Goal: Task Accomplishment & Management: Manage account settings

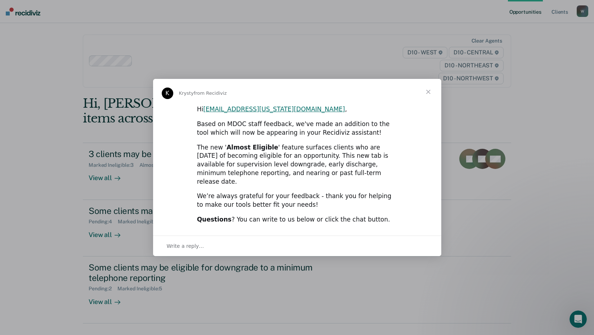
click at [425, 96] on span "Close" at bounding box center [428, 92] width 26 height 26
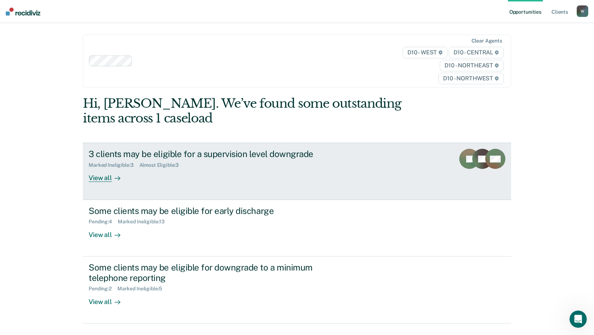
click at [207, 170] on div "3 clients may be eligible for a supervision level downgrade Marked Ineligible :…" at bounding box center [224, 165] width 270 height 33
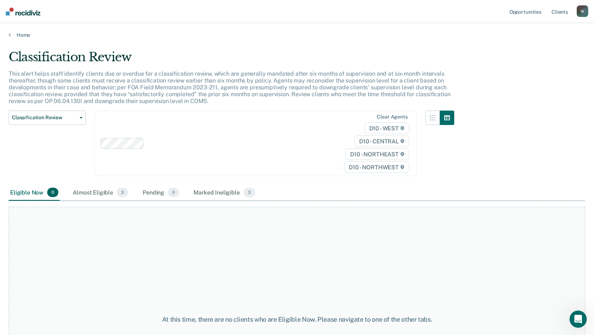
click at [25, 195] on div "Eligible Now 0" at bounding box center [34, 193] width 51 height 16
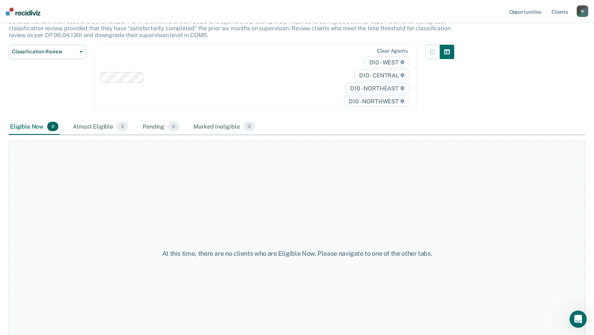
scroll to position [25, 0]
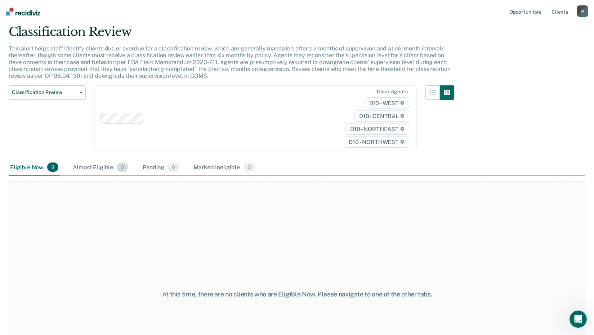
click at [96, 167] on div "Almost Eligible 3" at bounding box center [100, 167] width 58 height 16
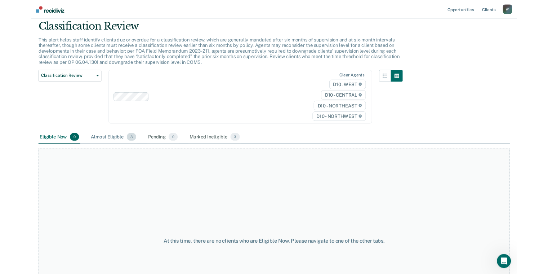
scroll to position [0, 0]
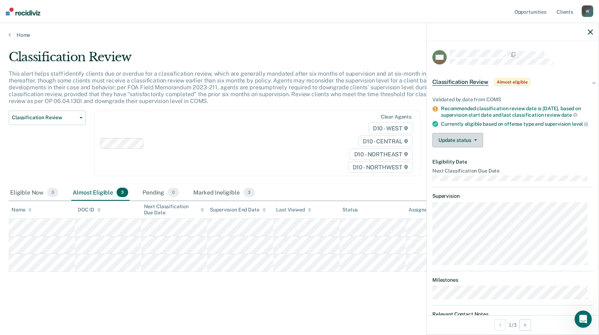
click at [463, 145] on button "Update status" at bounding box center [457, 140] width 51 height 14
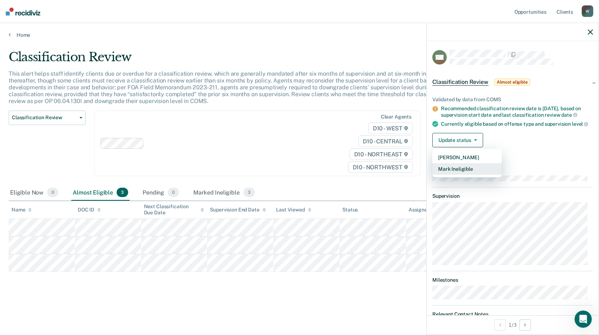
click at [460, 172] on button "Mark Ineligible" at bounding box center [466, 169] width 69 height 12
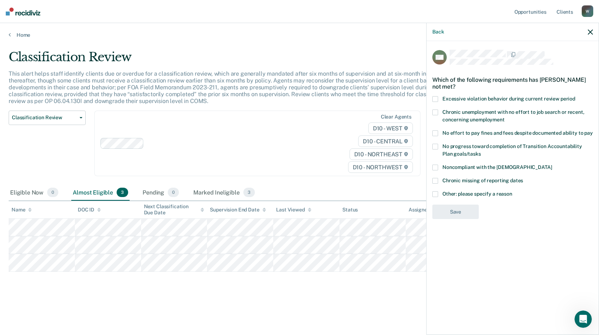
click at [433, 192] on span at bounding box center [435, 194] width 6 height 6
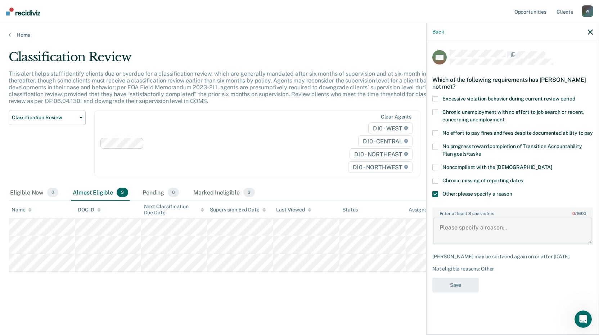
click at [456, 230] on textarea "Enter at least 3 characters 0 / 1600" at bounding box center [512, 230] width 159 height 27
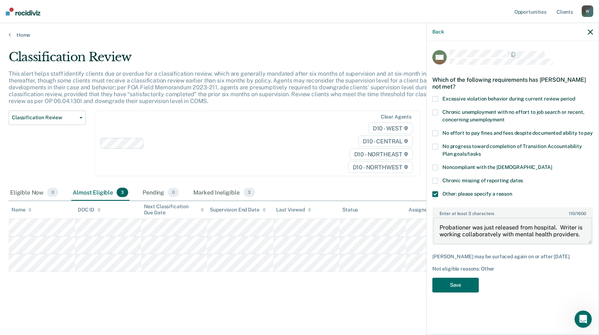
click at [477, 231] on textarea "Probationer was just released from hospital. Writer is working collaboratvely w…" at bounding box center [512, 230] width 159 height 27
type textarea "Probationer was just released from hospital. Writer is working collaboratively …"
click at [461, 292] on button "Save" at bounding box center [455, 285] width 46 height 15
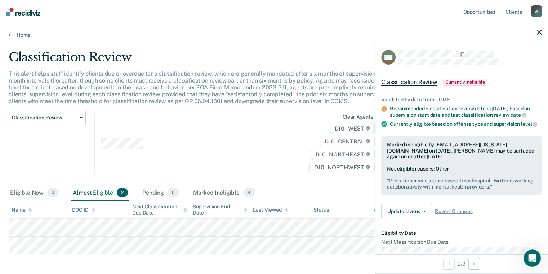
click at [539, 29] on button "button" at bounding box center [538, 32] width 5 height 6
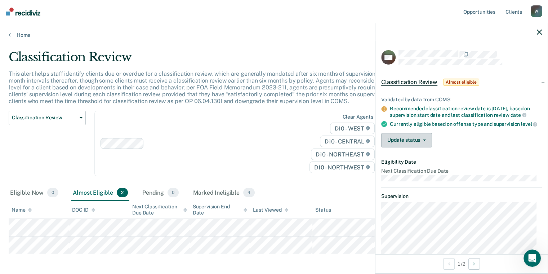
click at [415, 144] on button "Update status" at bounding box center [406, 140] width 51 height 14
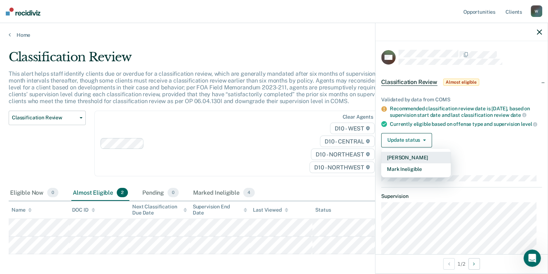
click at [414, 160] on button "[PERSON_NAME]" at bounding box center [415, 158] width 69 height 12
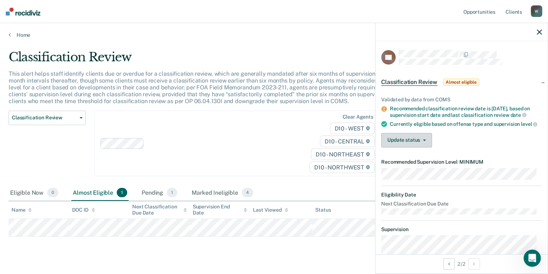
click at [409, 147] on button "Update status" at bounding box center [406, 140] width 51 height 14
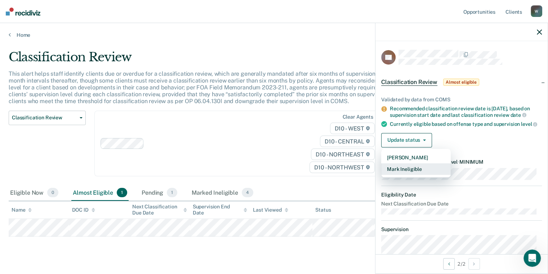
click at [405, 173] on button "Mark Ineligible" at bounding box center [415, 169] width 69 height 12
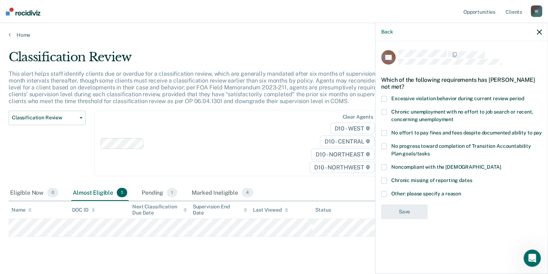
click at [384, 191] on span at bounding box center [384, 194] width 6 height 6
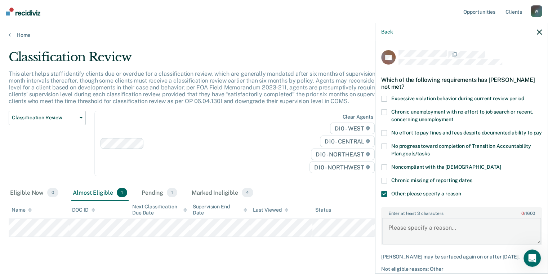
click at [399, 230] on textarea "Enter at least 3 characters 0 / 1600" at bounding box center [461, 230] width 159 height 27
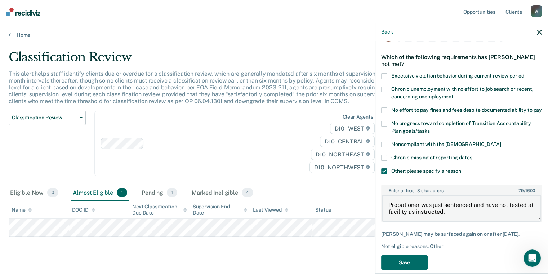
scroll to position [45, 0]
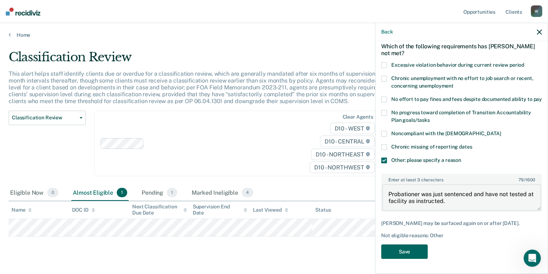
type textarea "Probationer was just sentenced and have not tested at facility as instructed."
click at [405, 249] on button "Save" at bounding box center [404, 251] width 46 height 15
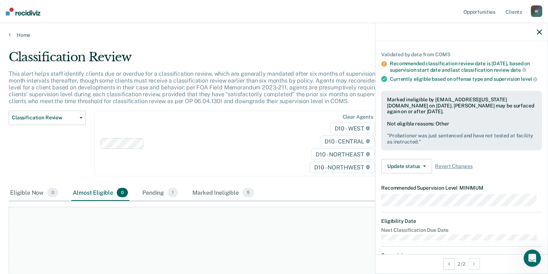
click at [539, 29] on button "button" at bounding box center [538, 32] width 5 height 6
